Goal: Information Seeking & Learning: Learn about a topic

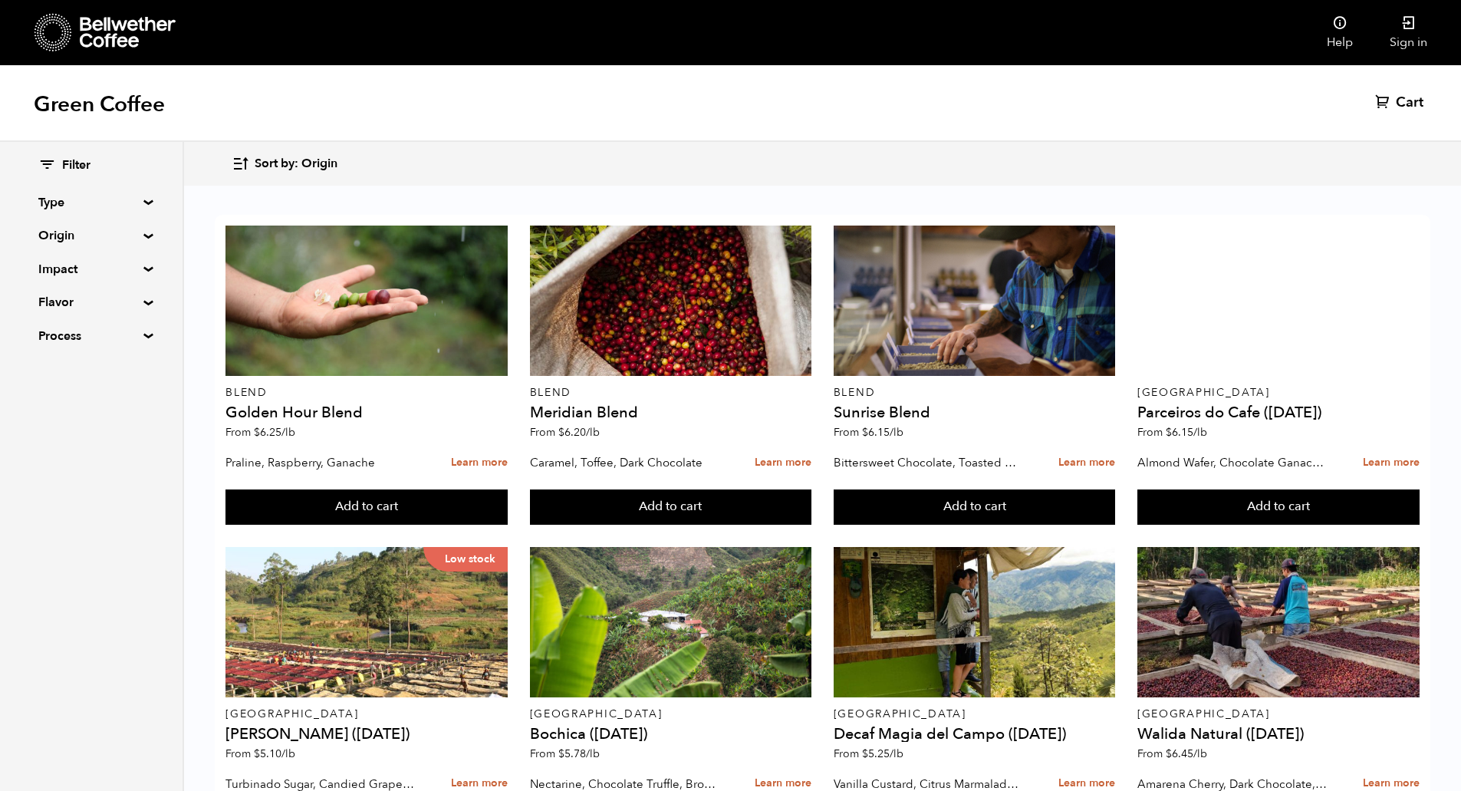
scroll to position [451, 0]
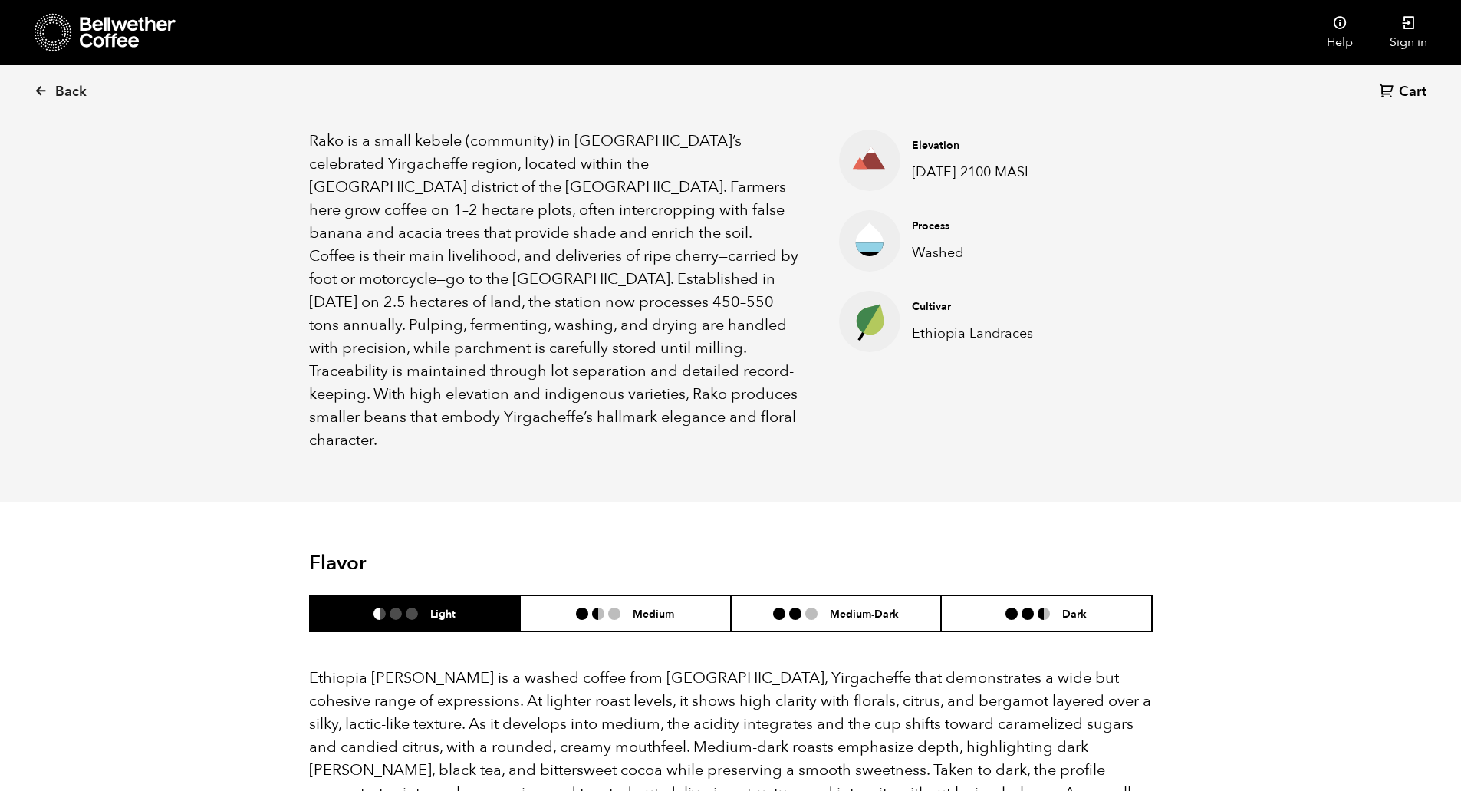
scroll to position [534, 0]
click at [495, 417] on p "Rako is a small kebele (community) in [GEOGRAPHIC_DATA]’s celebrated Yirgacheff…" at bounding box center [555, 290] width 492 height 322
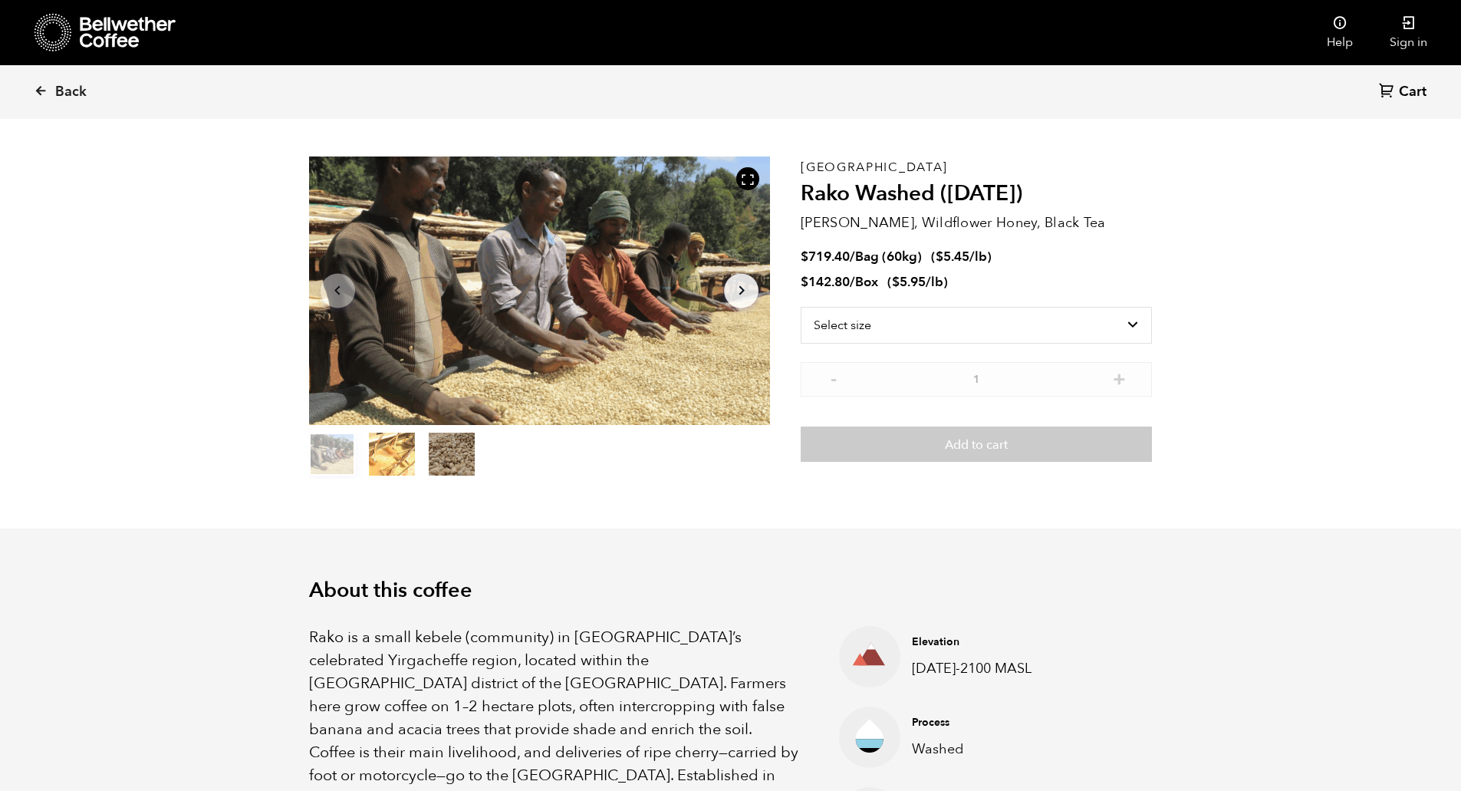
scroll to position [0, 0]
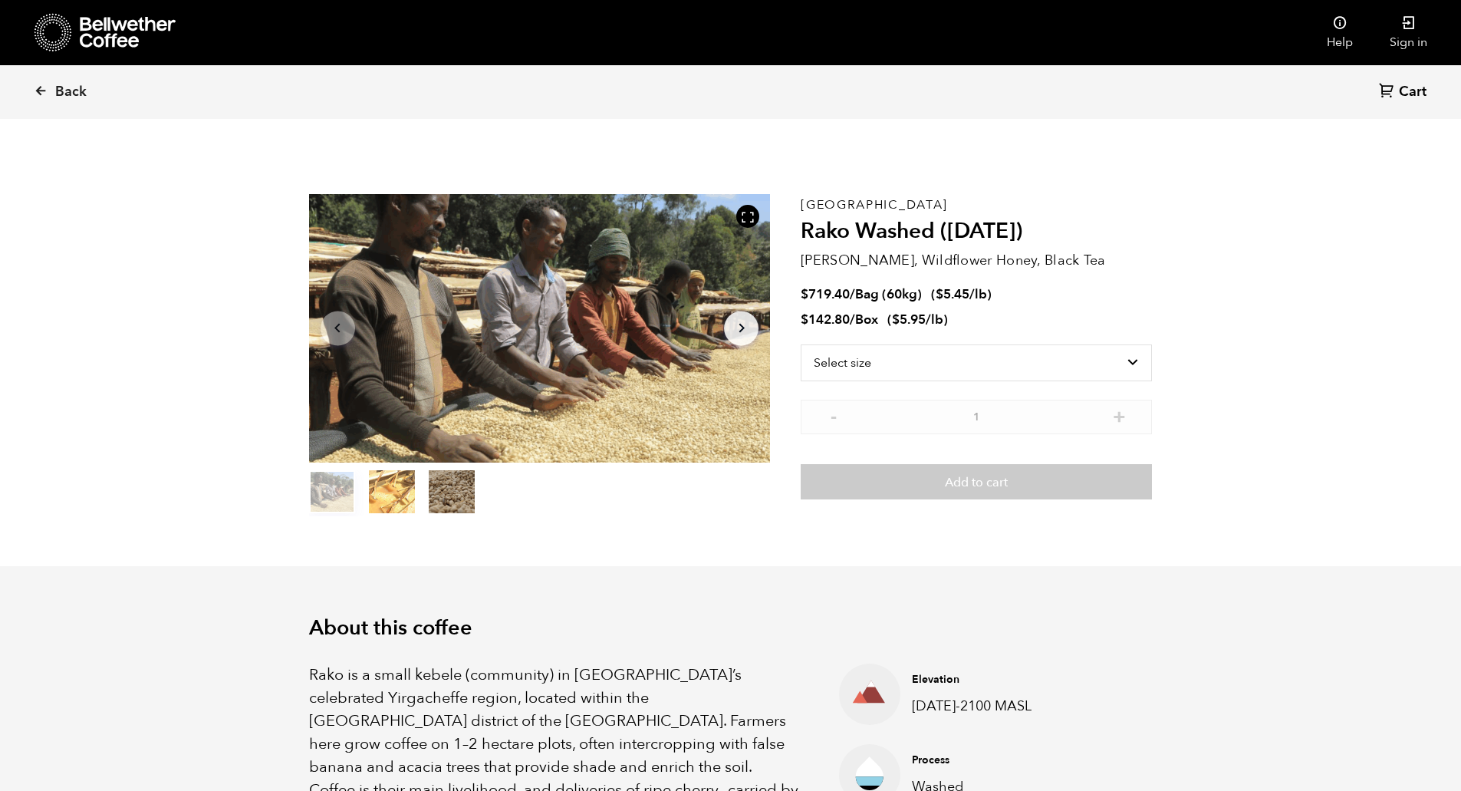
click at [439, 496] on button "item 2" at bounding box center [452, 494] width 46 height 43
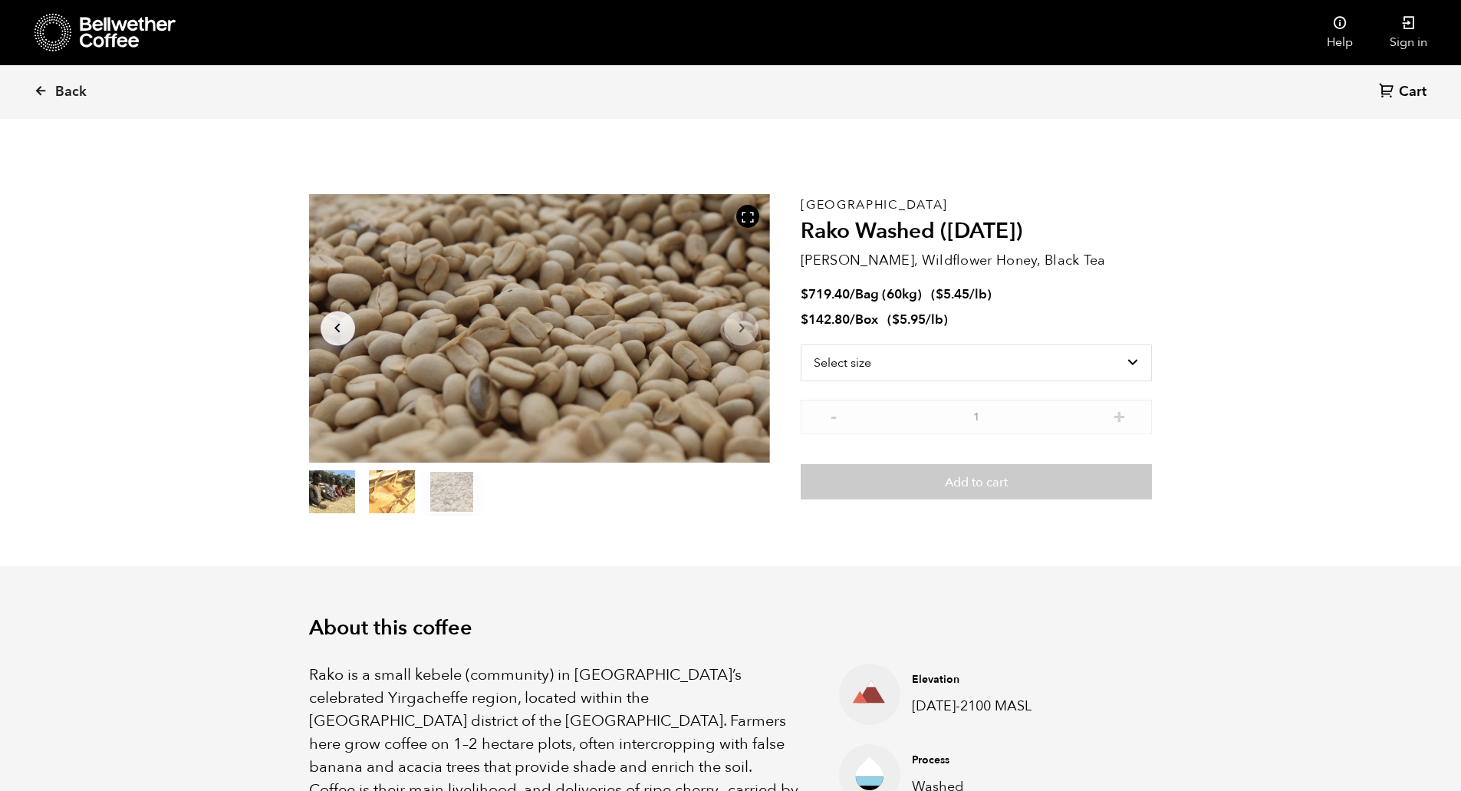
click at [406, 491] on button "item 1" at bounding box center [392, 494] width 46 height 43
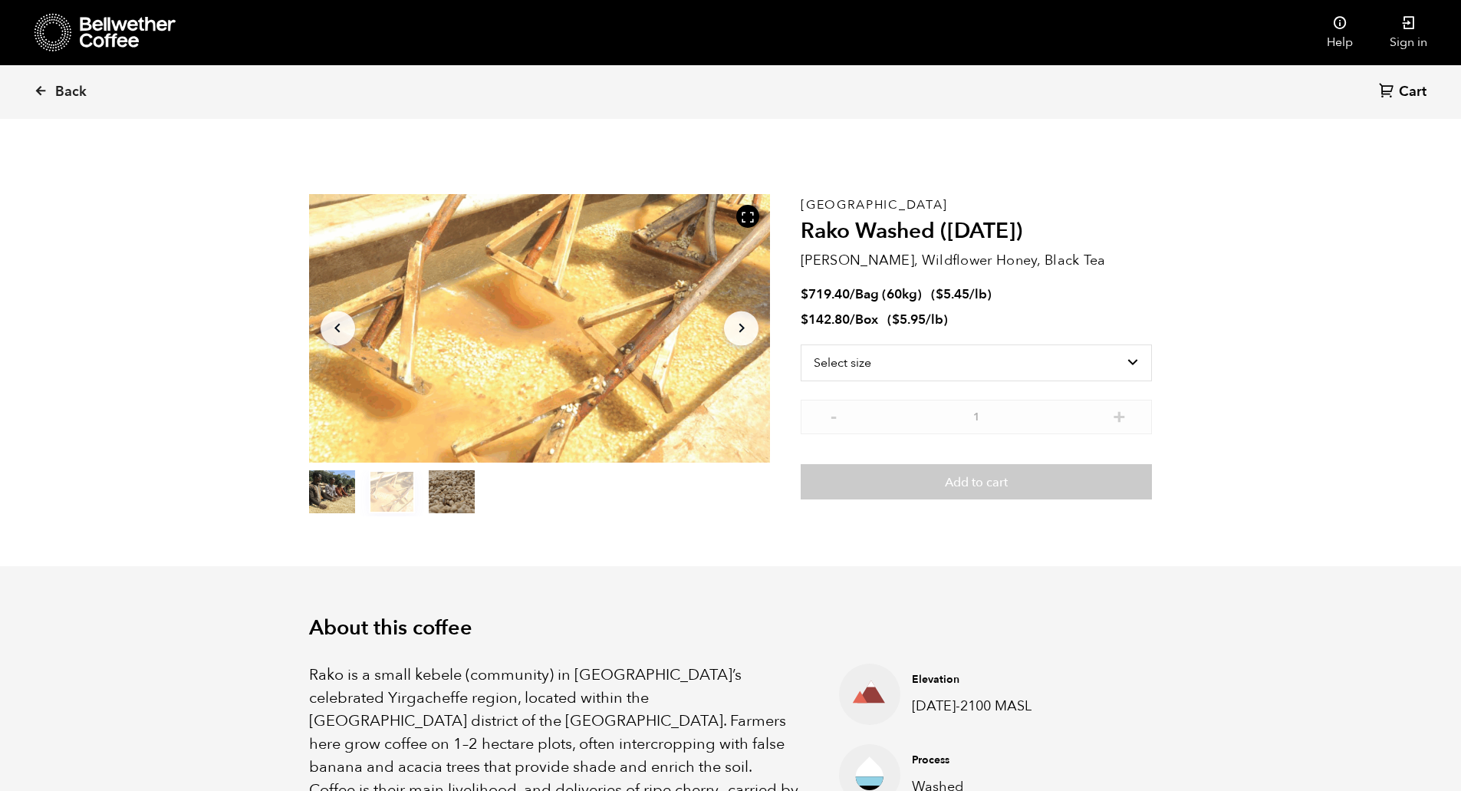
click at [462, 498] on button "item 2" at bounding box center [452, 494] width 46 height 43
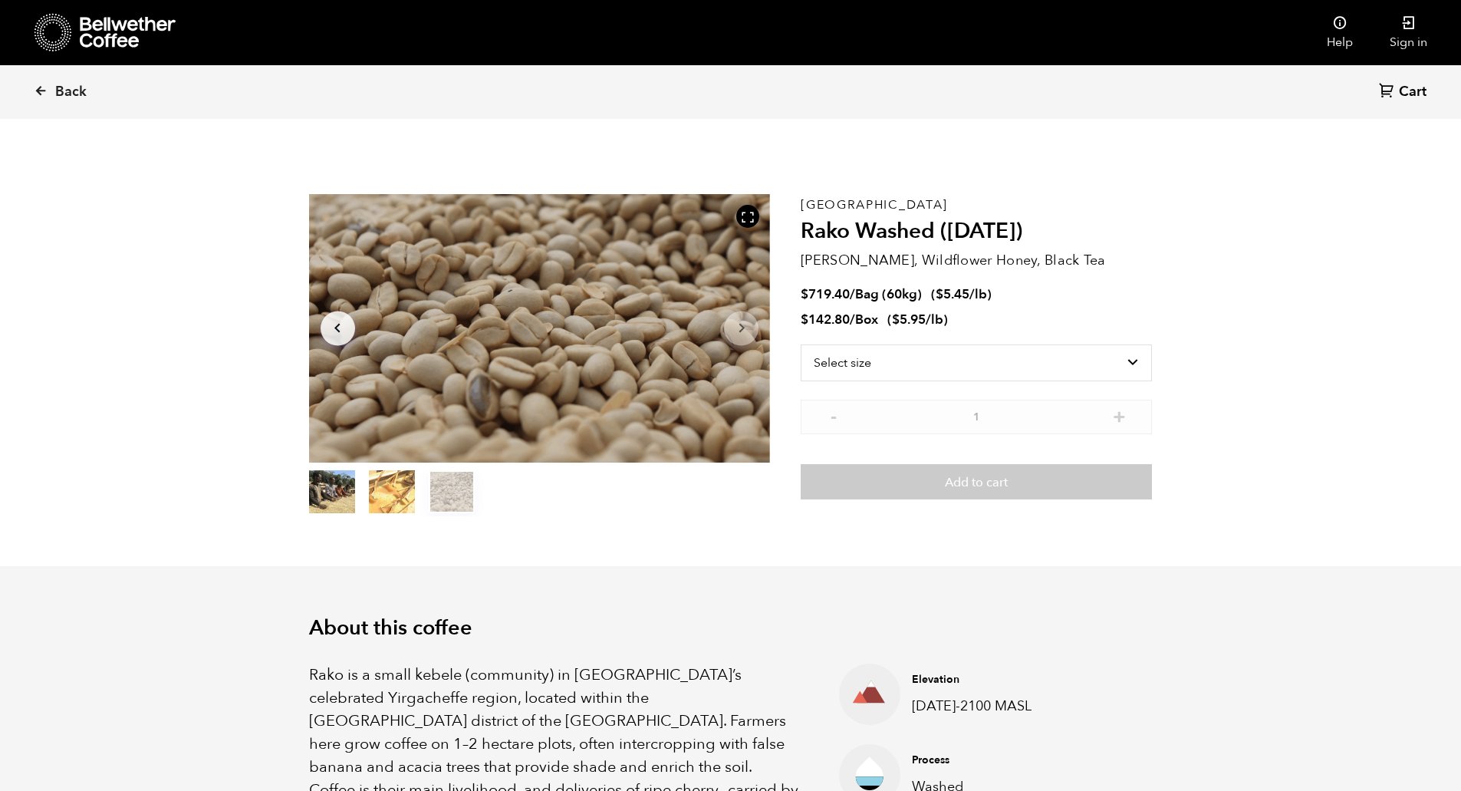
click at [393, 488] on button "item 1" at bounding box center [392, 494] width 46 height 43
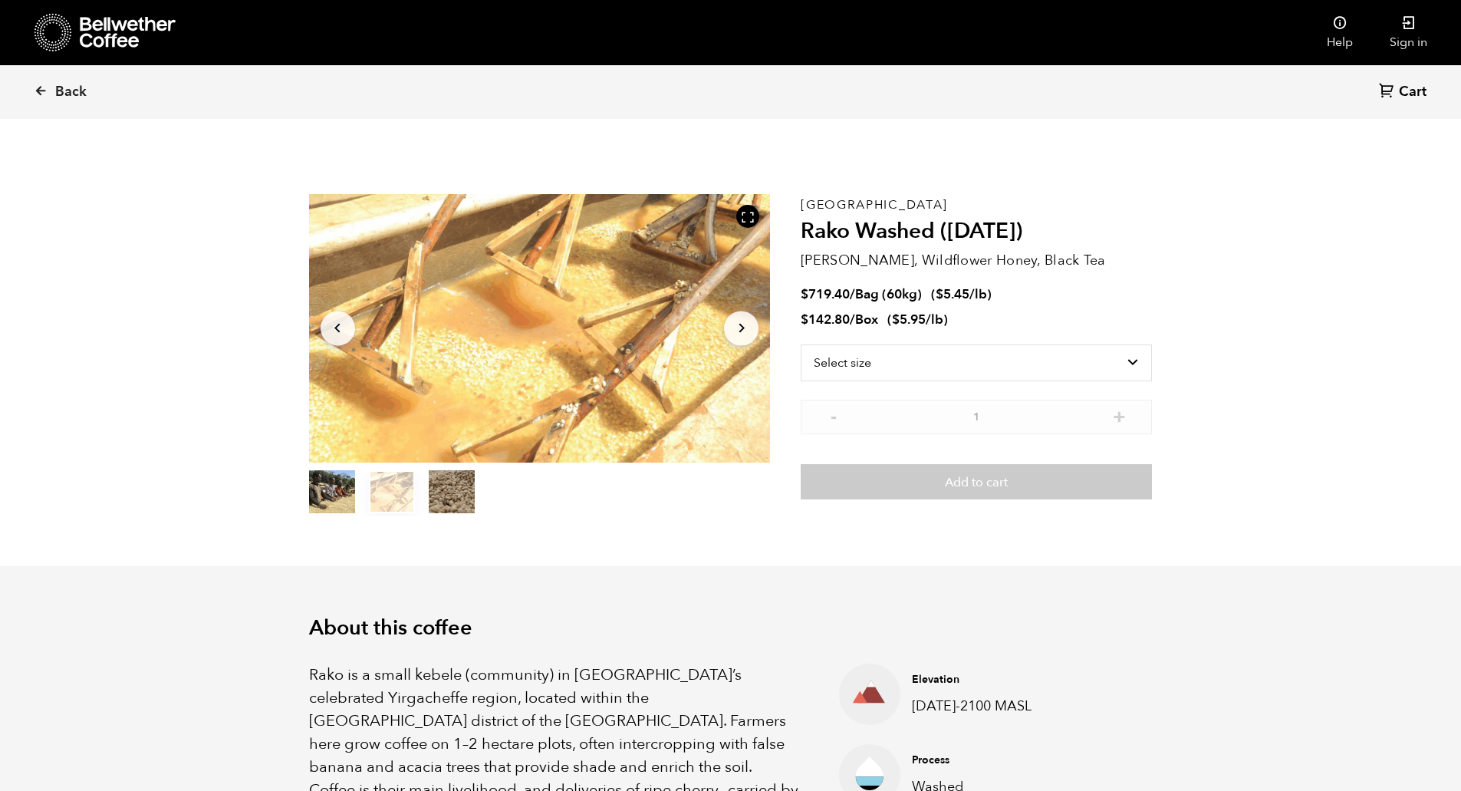
click at [340, 493] on button "item 0" at bounding box center [332, 494] width 46 height 43
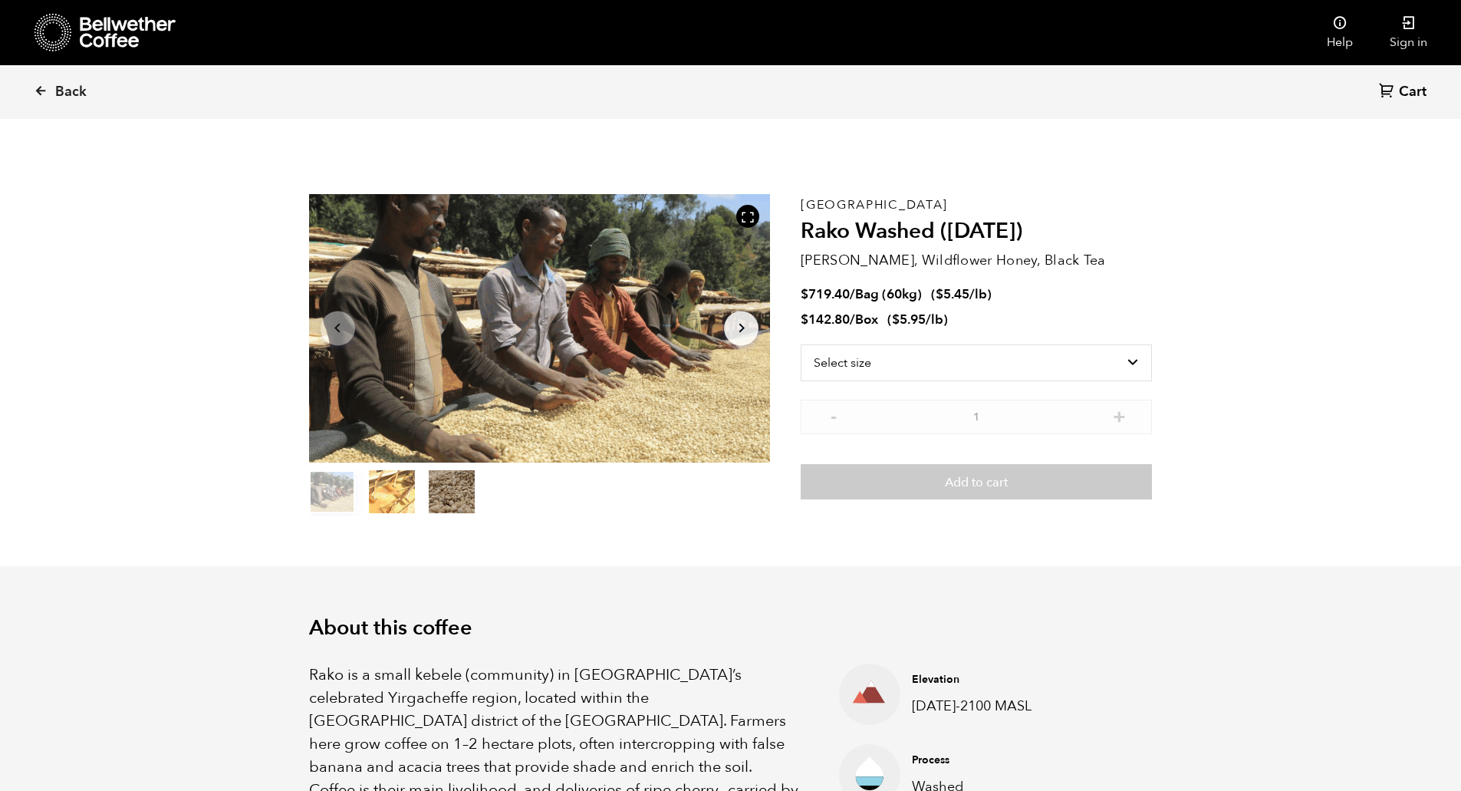
click at [405, 488] on button "item 1" at bounding box center [392, 494] width 46 height 43
